Goal: Information Seeking & Learning: Learn about a topic

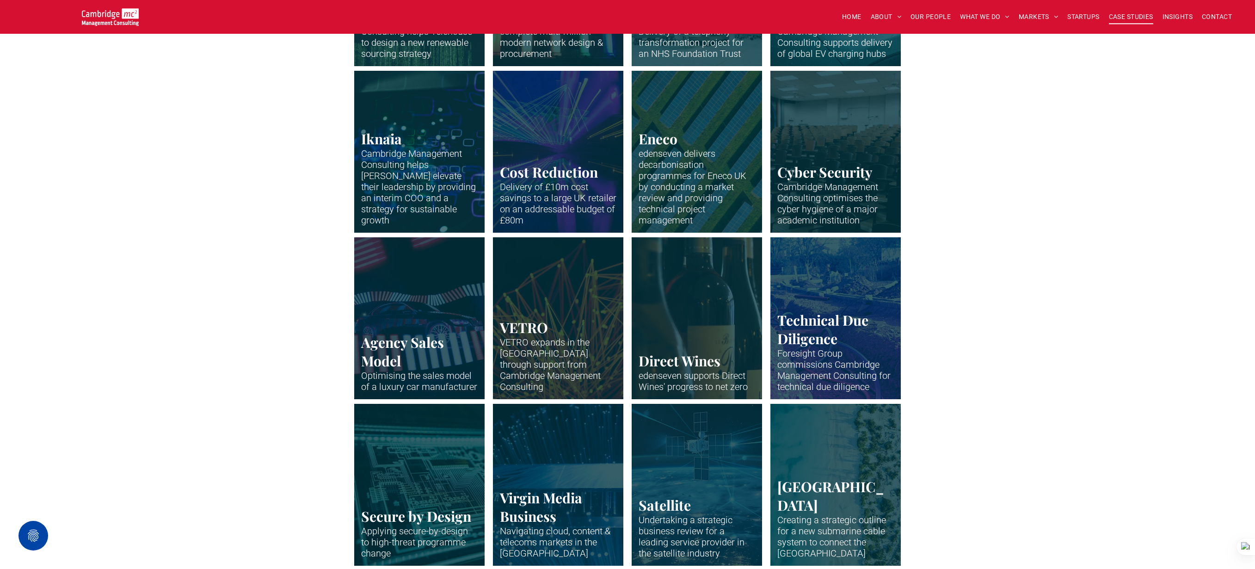
scroll to position [910, 0]
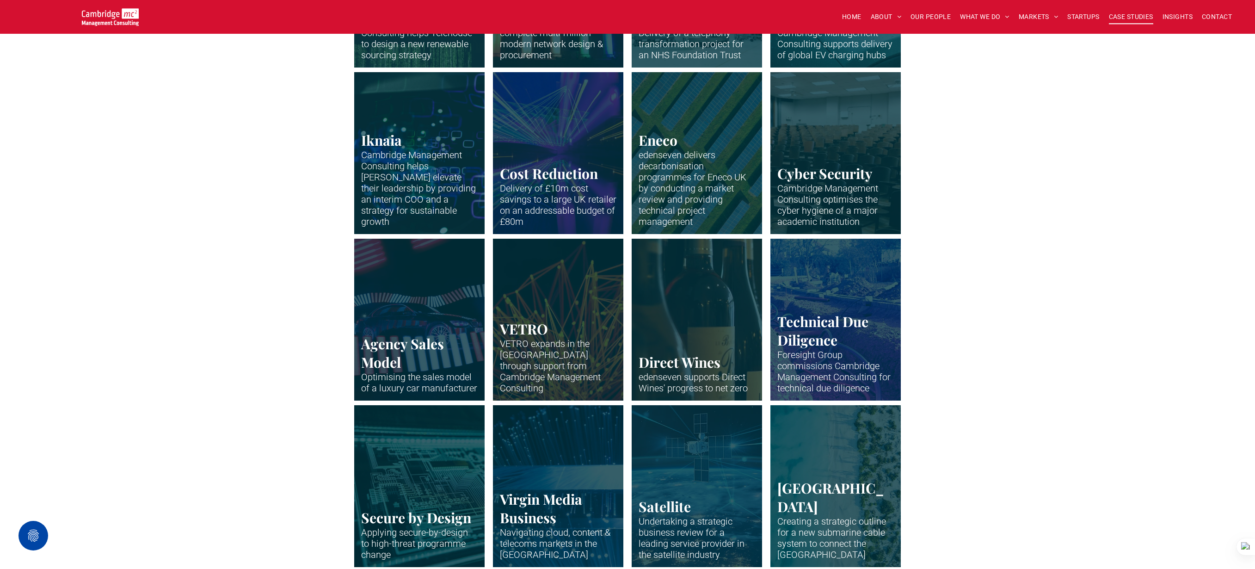
click at [859, 181] on link at bounding box center [836, 153] width 138 height 172
click at [941, 14] on span "OUR PEOPLE" at bounding box center [930, 17] width 40 height 14
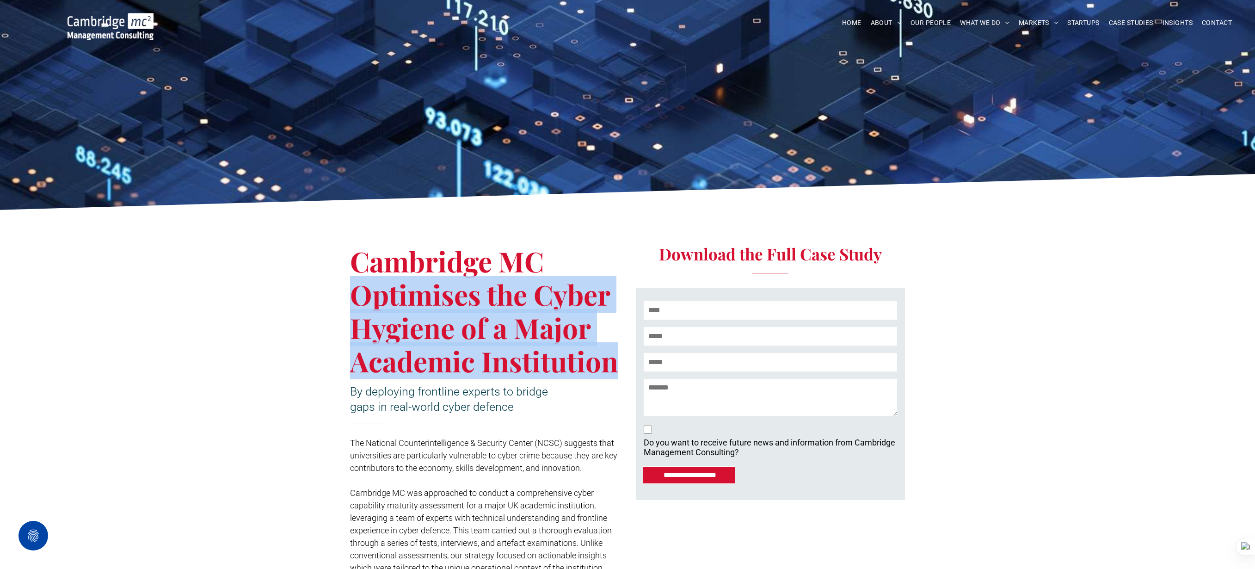
drag, startPoint x: 357, startPoint y: 293, endPoint x: 611, endPoint y: 357, distance: 261.7
click at [612, 357] on span "Cambridge MC Optimises the Cyber Hygiene of a Major Academic Institution" at bounding box center [484, 310] width 268 height 137
copy span "Optimises the Cyber Hygiene of a Major Academic Institution"
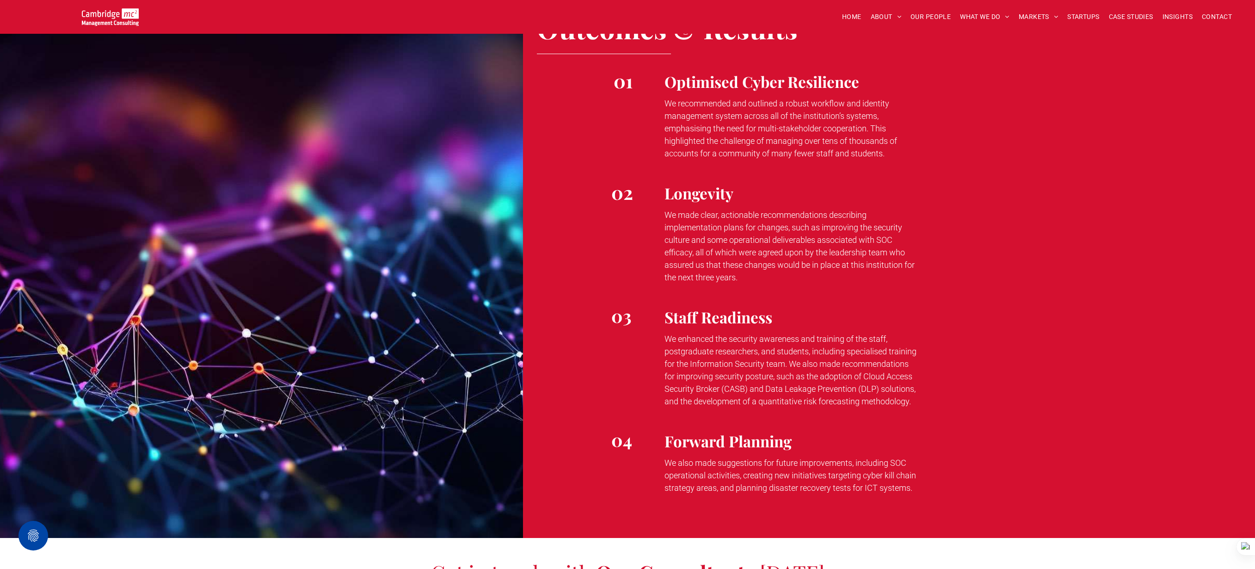
scroll to position [1797, 0]
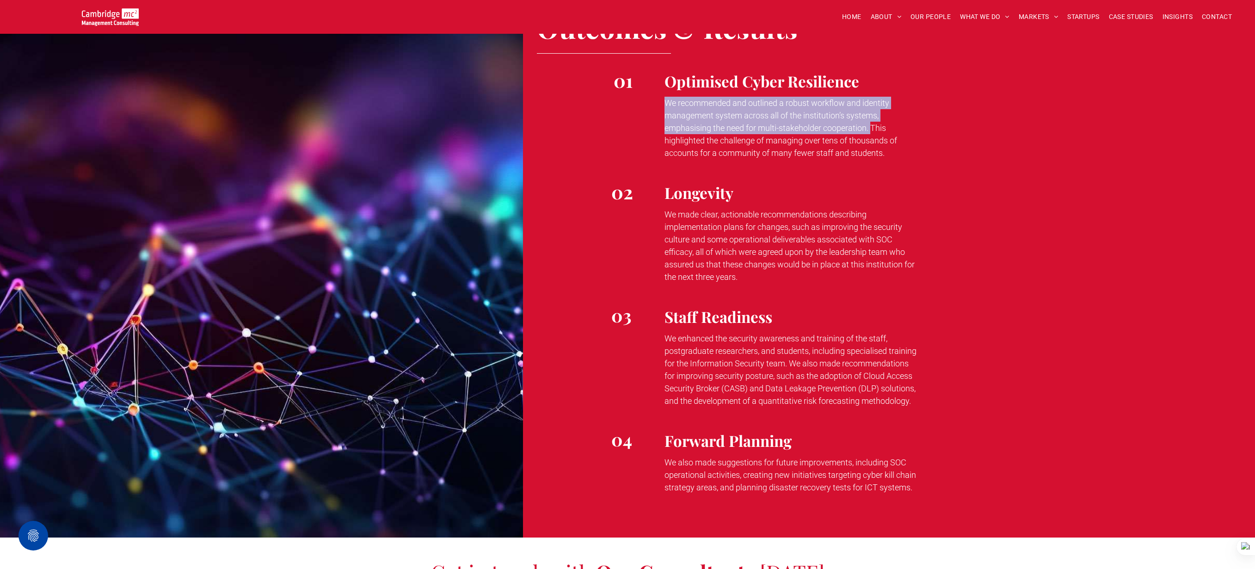
drag, startPoint x: 666, startPoint y: 102, endPoint x: 871, endPoint y: 130, distance: 206.7
click at [871, 130] on span "We recommended and outlined a robust workflow and identity management system ac…" at bounding box center [780, 128] width 233 height 60
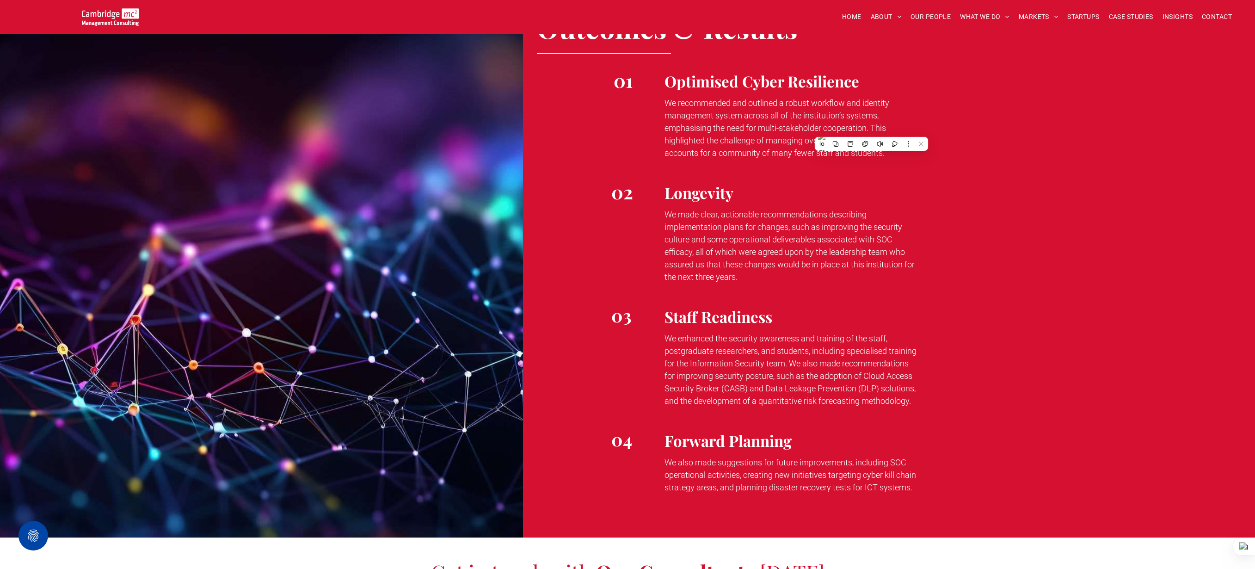
drag, startPoint x: 676, startPoint y: 341, endPoint x: 669, endPoint y: 339, distance: 7.2
click at [676, 340] on span "We enhanced the security awareness and training of the staff, postgraduate rese…" at bounding box center [790, 369] width 252 height 72
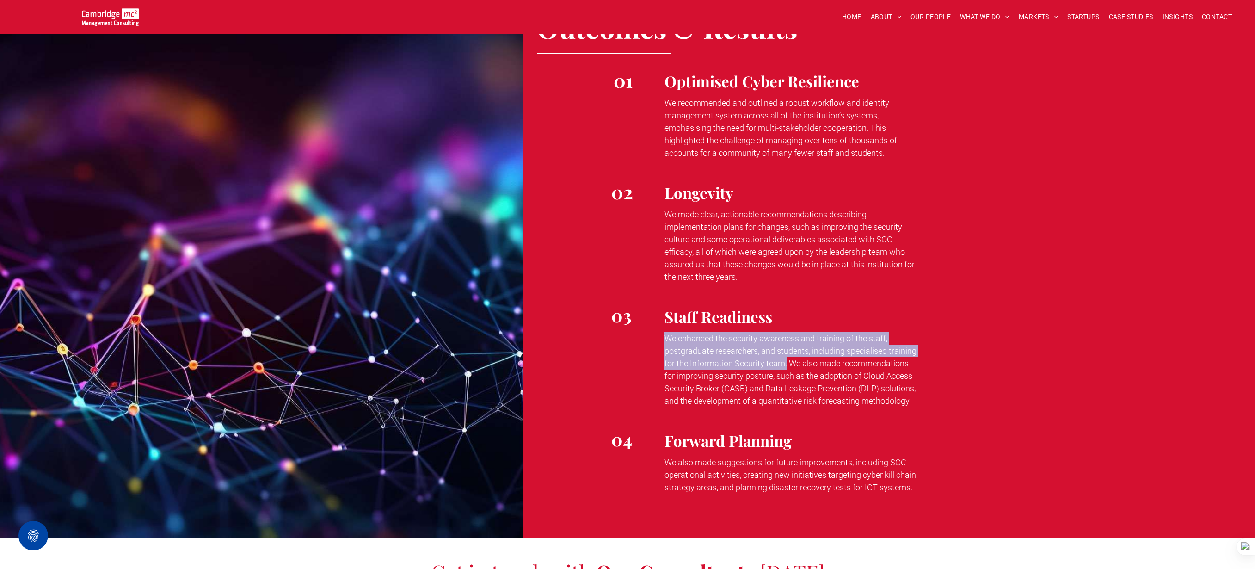
drag, startPoint x: 665, startPoint y: 338, endPoint x: 787, endPoint y: 365, distance: 125.2
click at [787, 365] on span "We enhanced the security awareness and training of the staff, postgraduate rese…" at bounding box center [790, 369] width 252 height 72
copy span "We enhanced the security awareness and training of the staff, postgraduate rese…"
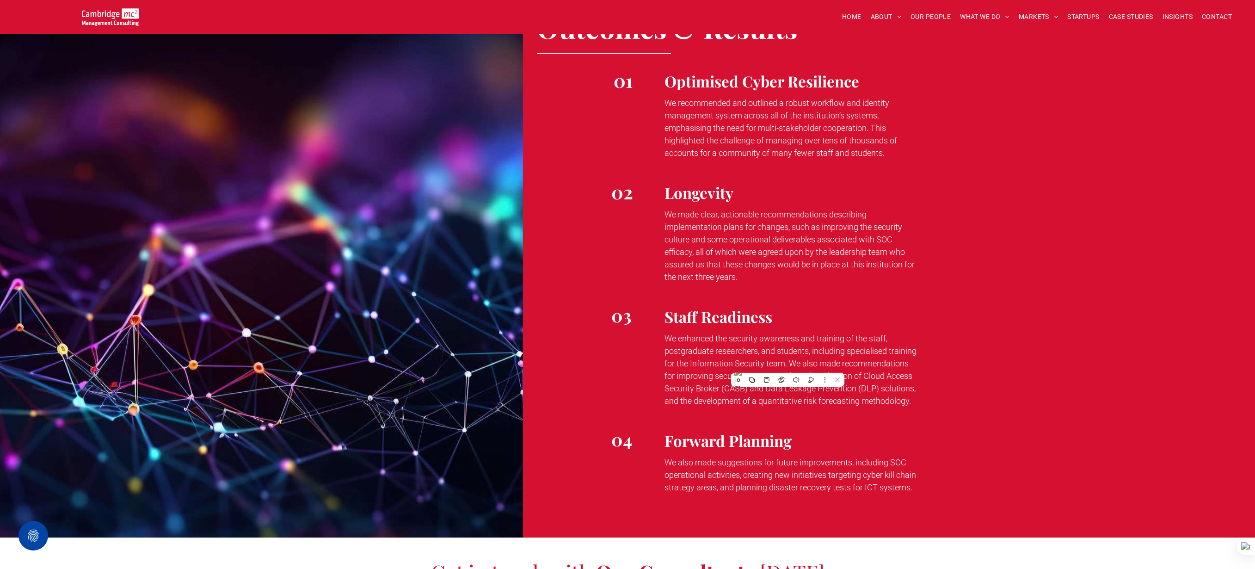
click at [679, 218] on span "We made clear, actionable recommendations describing implementation plans for c…" at bounding box center [789, 245] width 250 height 72
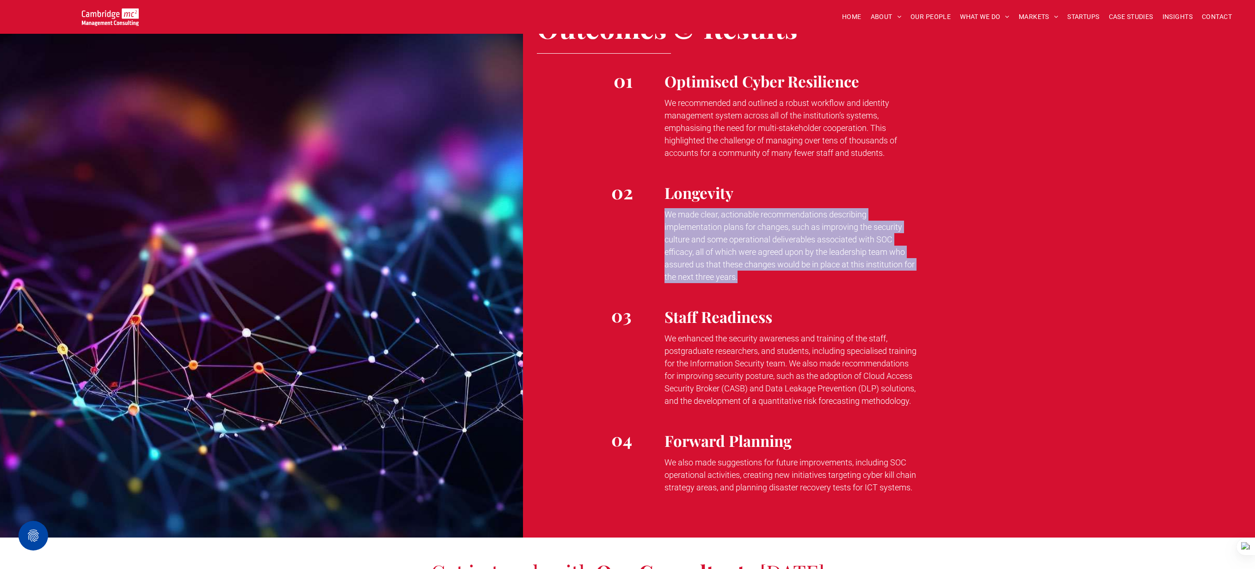
drag, startPoint x: 664, startPoint y: 215, endPoint x: 748, endPoint y: 271, distance: 101.2
click at [748, 271] on p "We made clear, actionable recommendations describing implementation plans for c…" at bounding box center [790, 245] width 253 height 75
copy span "We made clear, actionable recommendations describing implementation plans for c…"
click at [685, 219] on span "We made clear, actionable recommendations describing implementation plans for c…" at bounding box center [789, 245] width 250 height 72
drag, startPoint x: 664, startPoint y: 214, endPoint x: 752, endPoint y: 274, distance: 106.7
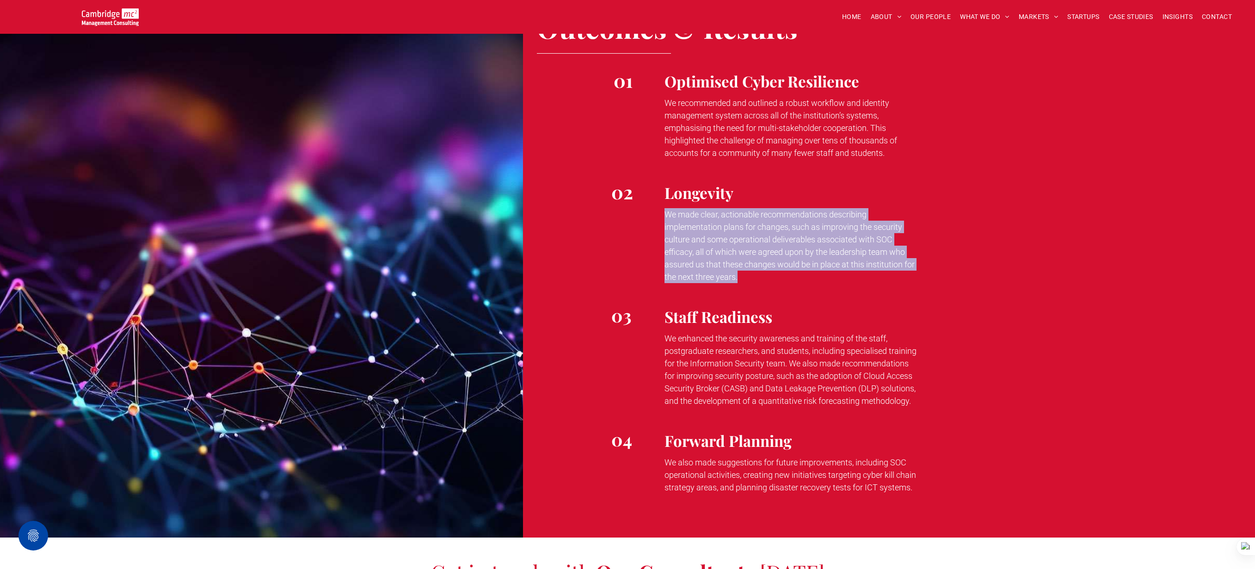
click at [752, 275] on p "We made clear, actionable recommendations describing implementation plans for c…" at bounding box center [790, 245] width 253 height 75
copy span "We made clear, actionable recommendations describing implementation plans for c…"
